Goal: Task Accomplishment & Management: Manage account settings

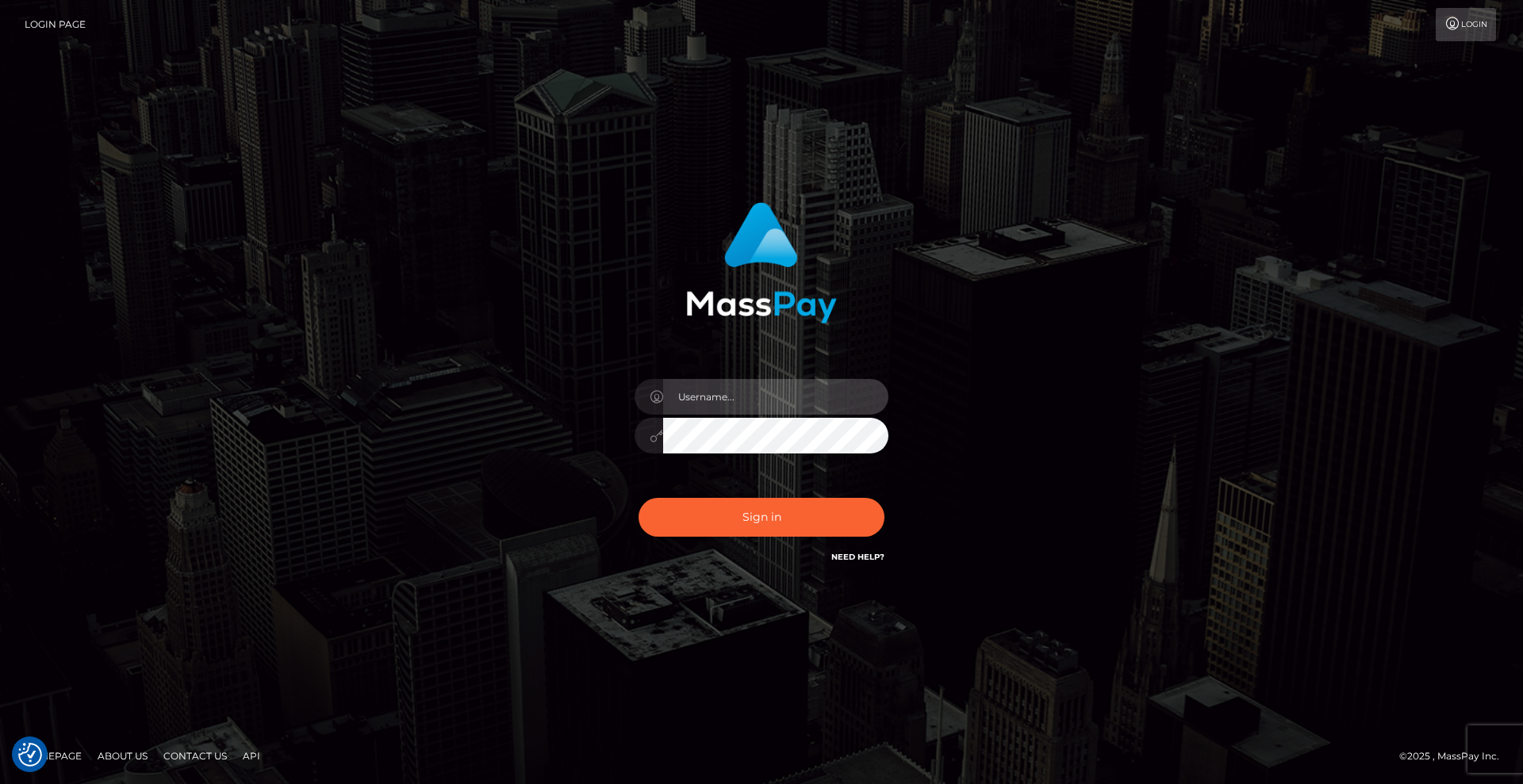
type input "Lady"
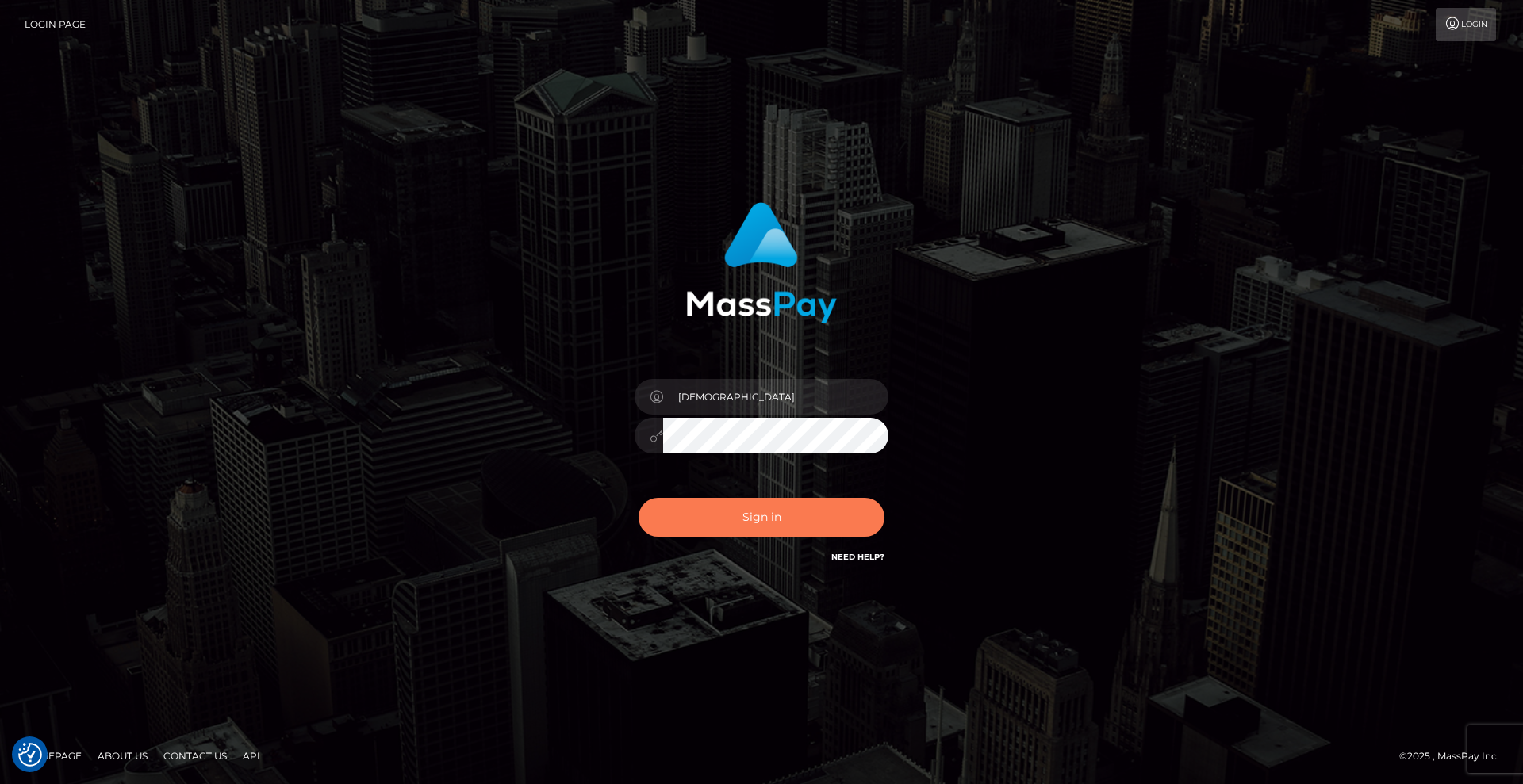
click at [787, 505] on button "Sign in" at bounding box center [762, 517] width 246 height 39
type input "Lady"
click at [779, 514] on button "Sign in" at bounding box center [762, 517] width 246 height 39
click at [796, 514] on button "Sign in" at bounding box center [762, 517] width 246 height 39
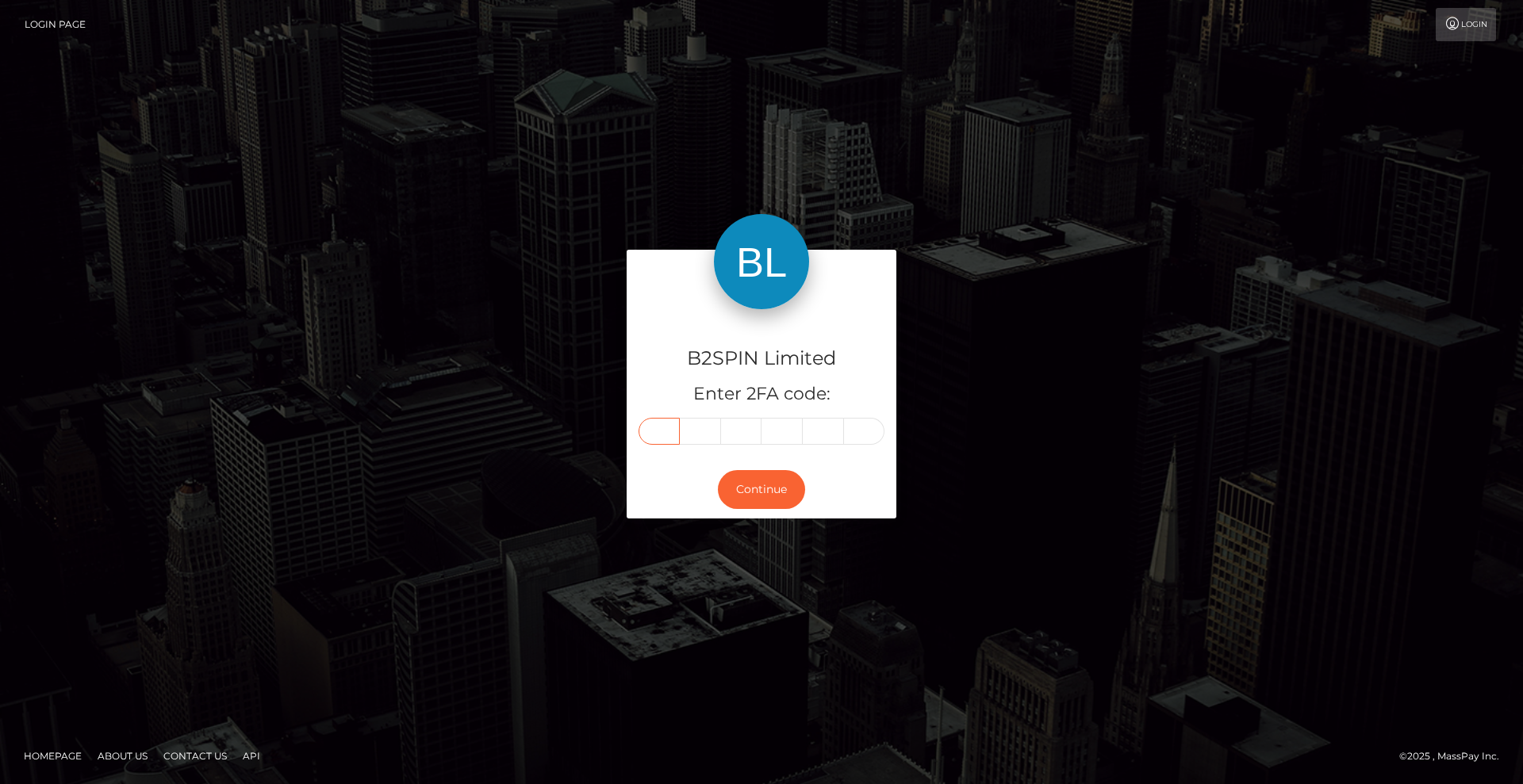
click at [661, 430] on input "text" at bounding box center [659, 431] width 41 height 27
type input "8"
type input "3"
type input "4"
type input "6"
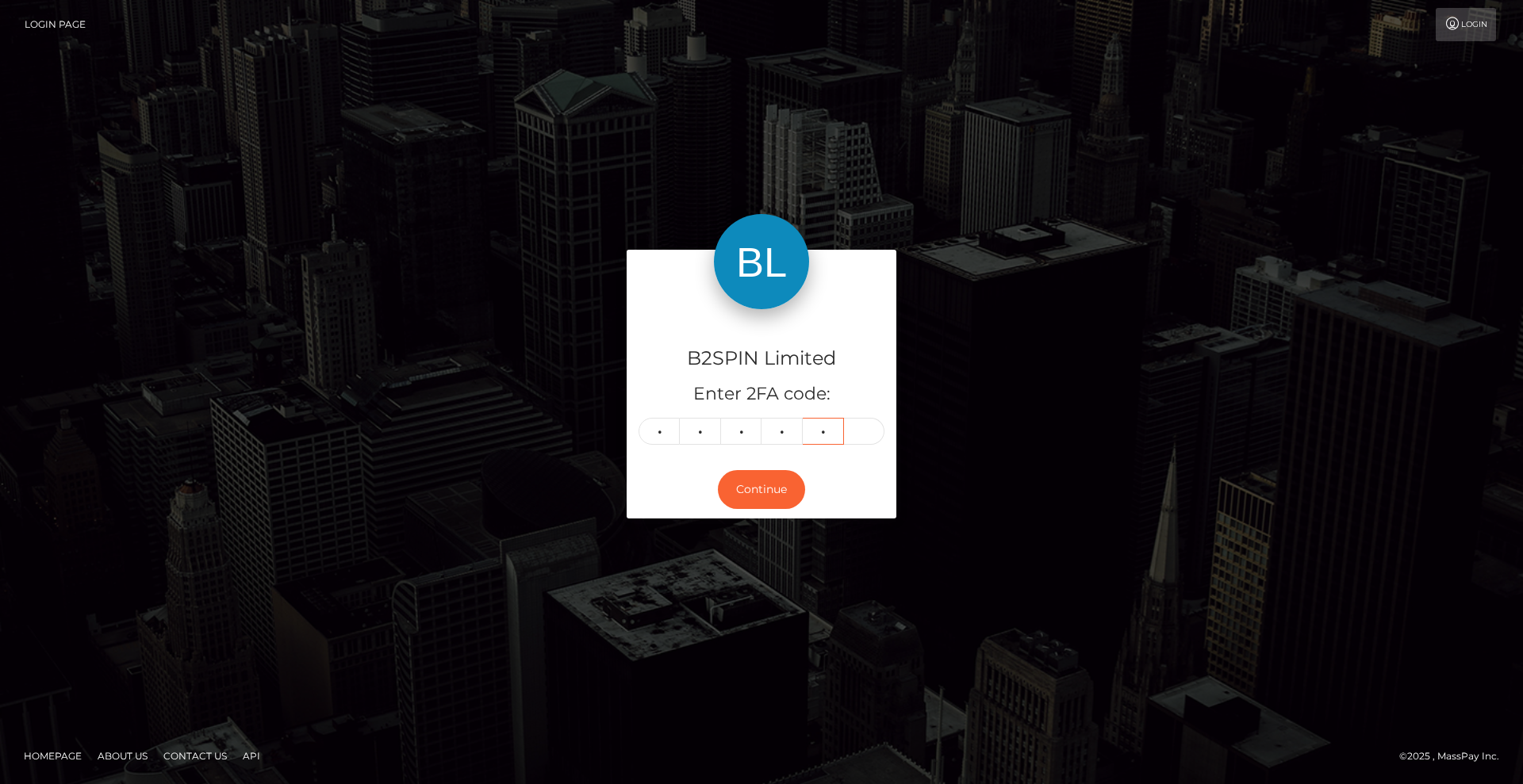
type input "2"
type input "0"
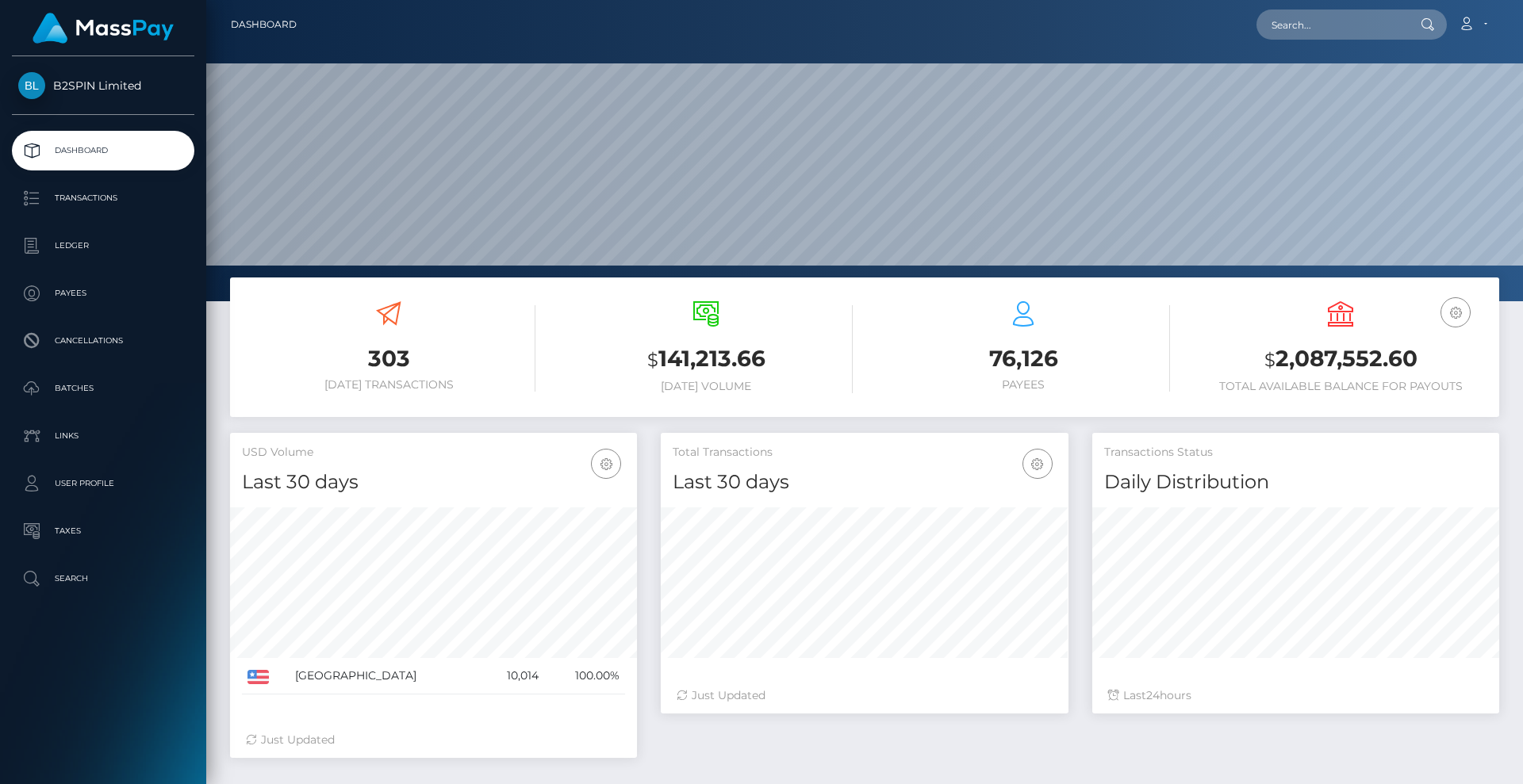
scroll to position [282, 408]
click at [119, 199] on p "Transactions" at bounding box center [104, 198] width 170 height 24
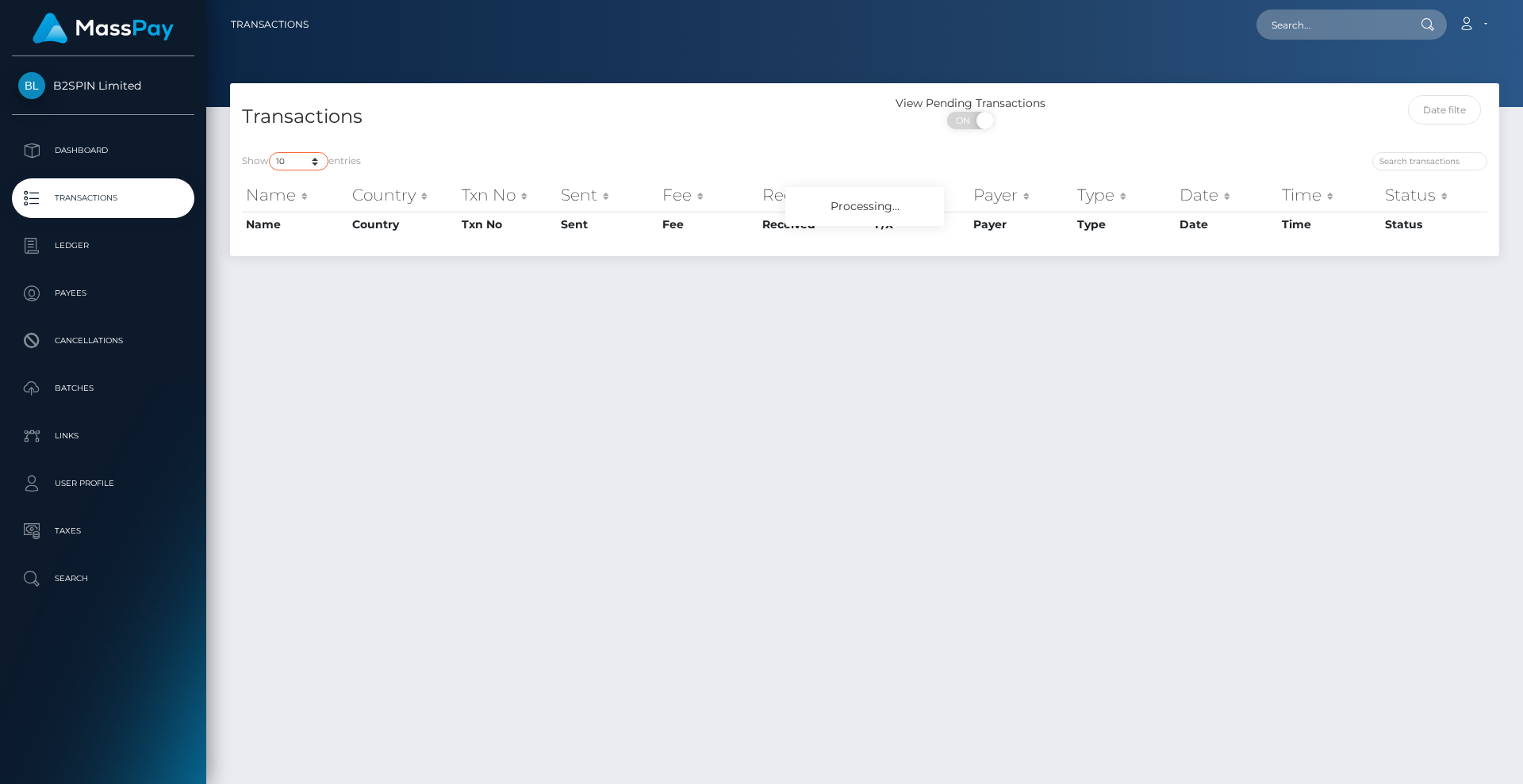
click at [314, 159] on select "10 25 50 100 250 500 1,000 3,500" at bounding box center [299, 161] width 60 height 18
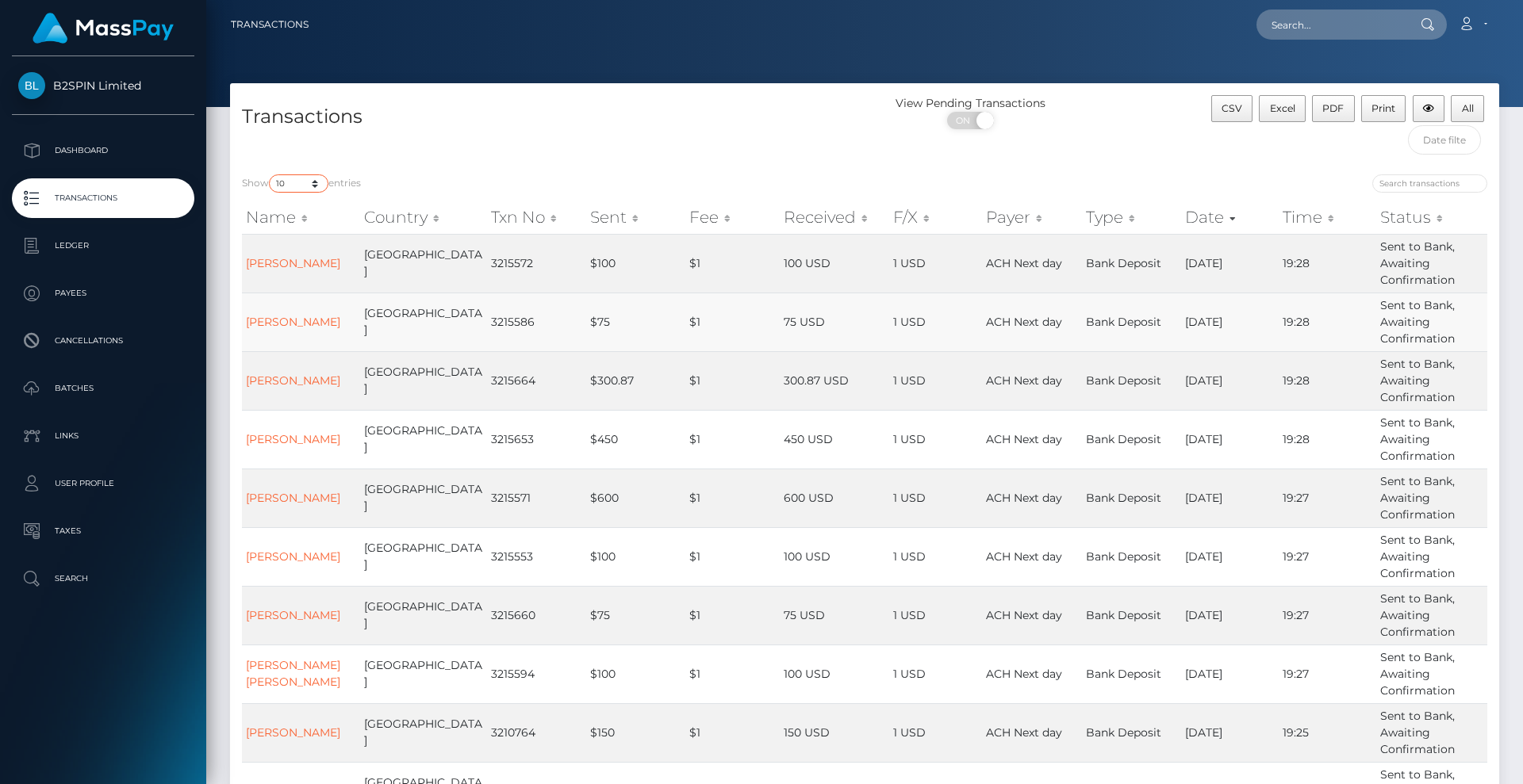
select select "3500"
click at [270, 175] on select "10 25 50 100 250 500 1,000 3,500" at bounding box center [299, 183] width 60 height 18
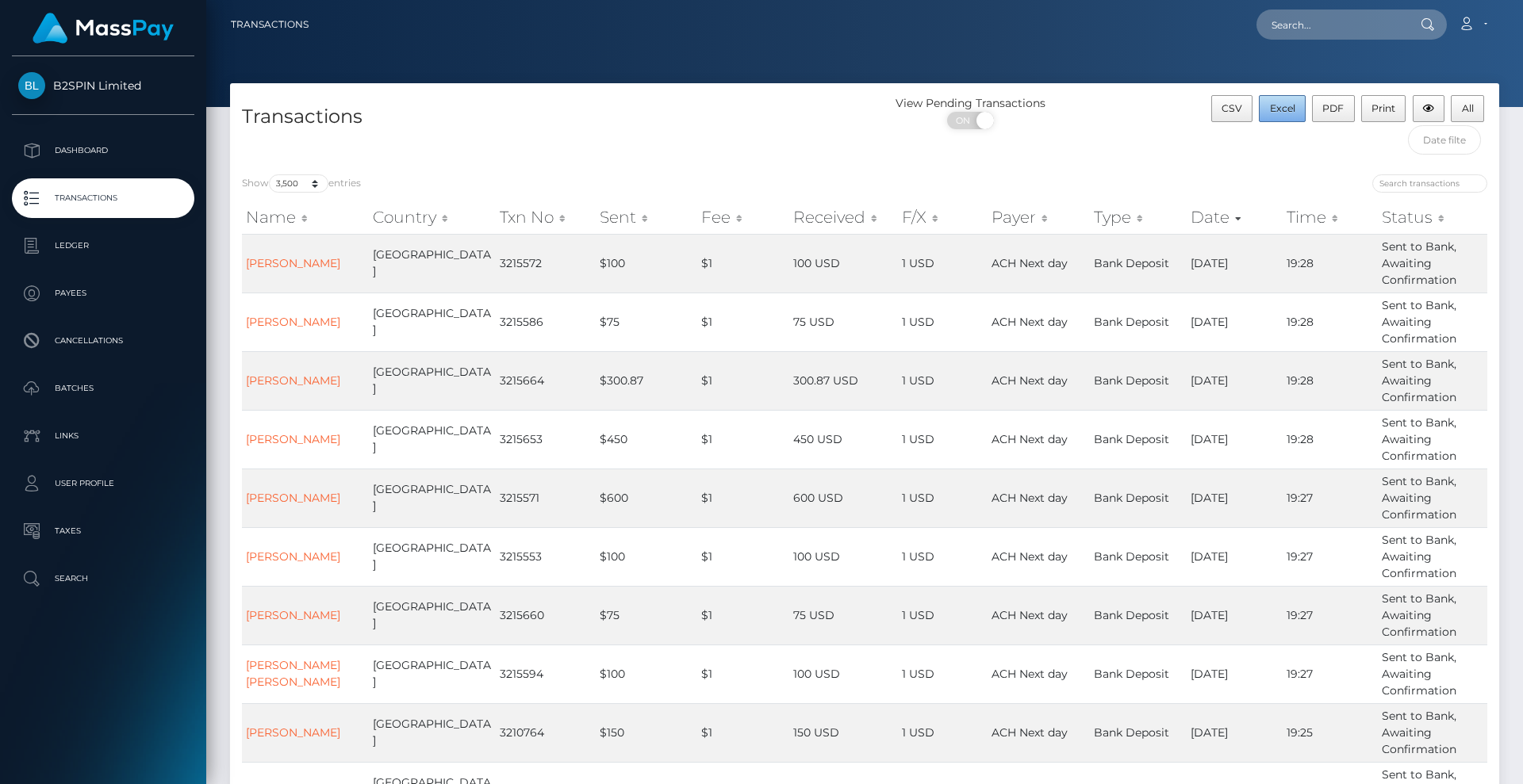
drag, startPoint x: 1281, startPoint y: 112, endPoint x: 1112, endPoint y: 139, distance: 171.1
click at [1281, 112] on span "Excel" at bounding box center [1283, 109] width 25 height 12
